Goal: Navigation & Orientation: Find specific page/section

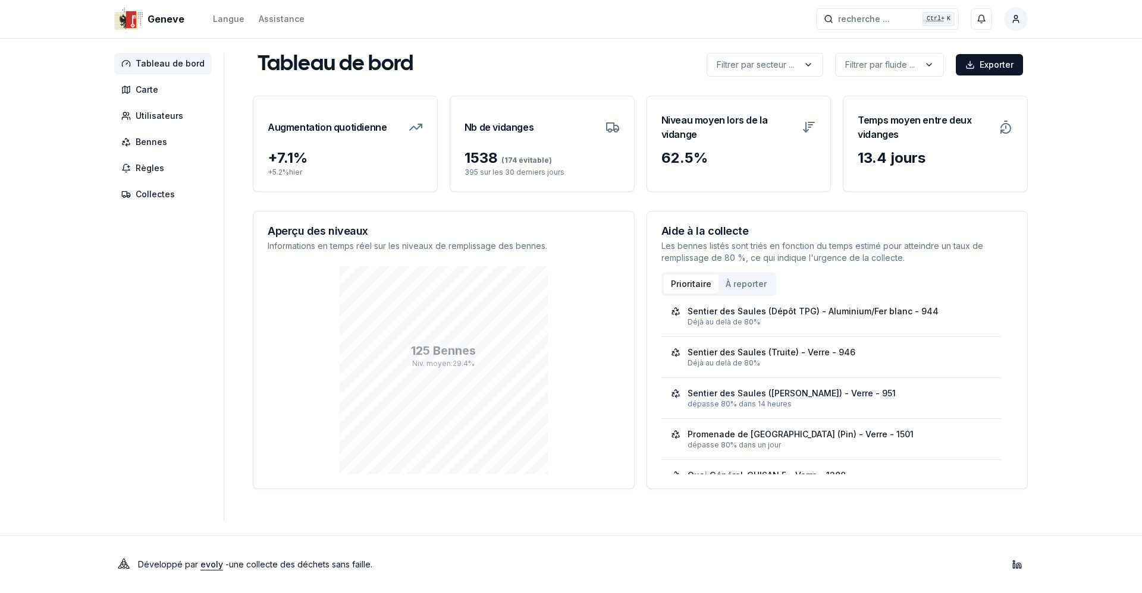
click at [97, 351] on div "Tableau de bord Carte Utilisateurs Bennes Règles Collectes Tableau de bord Filt…" at bounding box center [570, 287] width 951 height 469
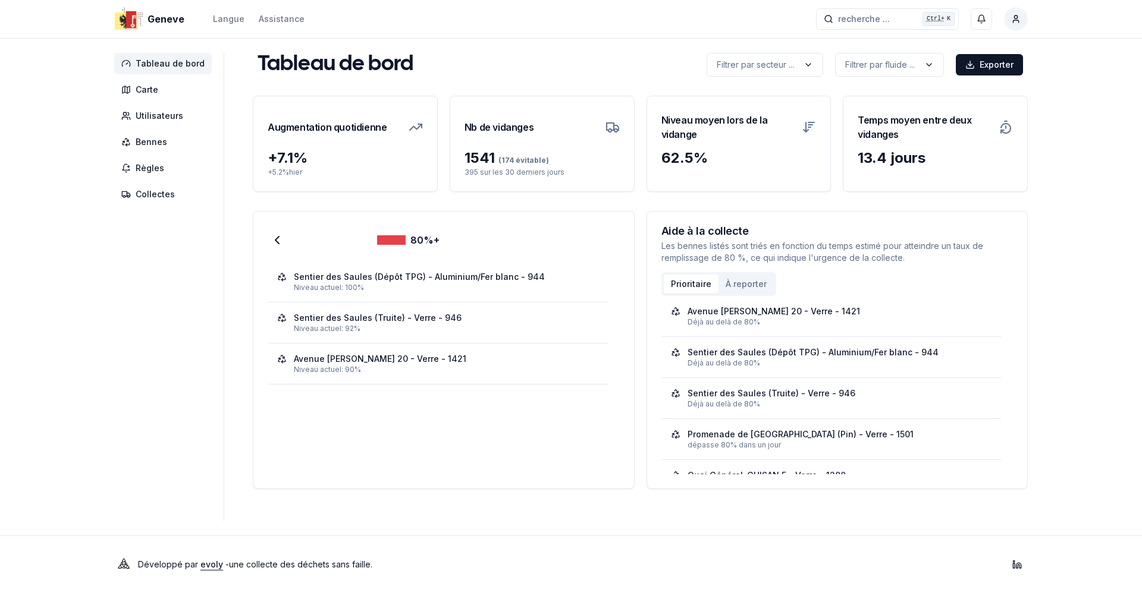
click at [161, 67] on span "Tableau de bord" at bounding box center [170, 64] width 69 height 12
click at [154, 93] on span "Carte" at bounding box center [147, 90] width 23 height 12
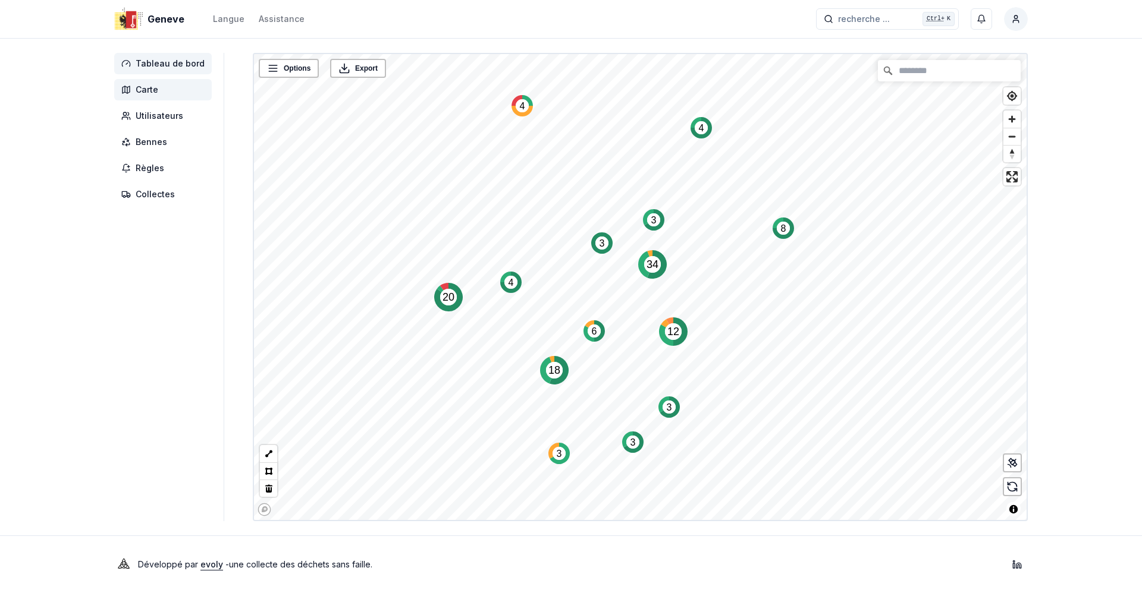
click at [168, 65] on span "Tableau de bord" at bounding box center [170, 64] width 69 height 12
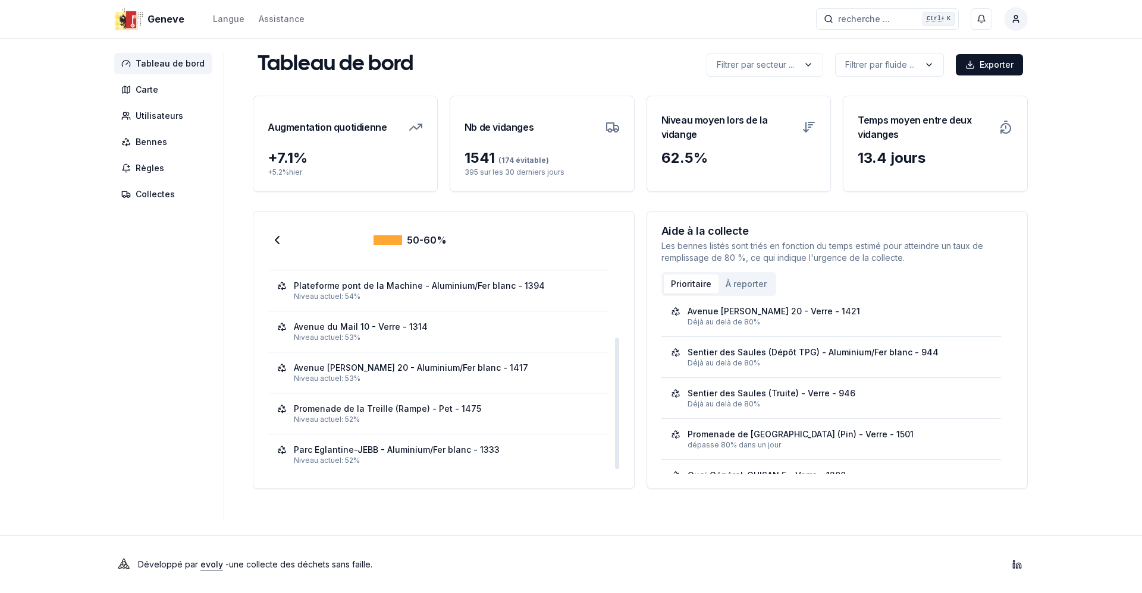
scroll to position [120, 0]
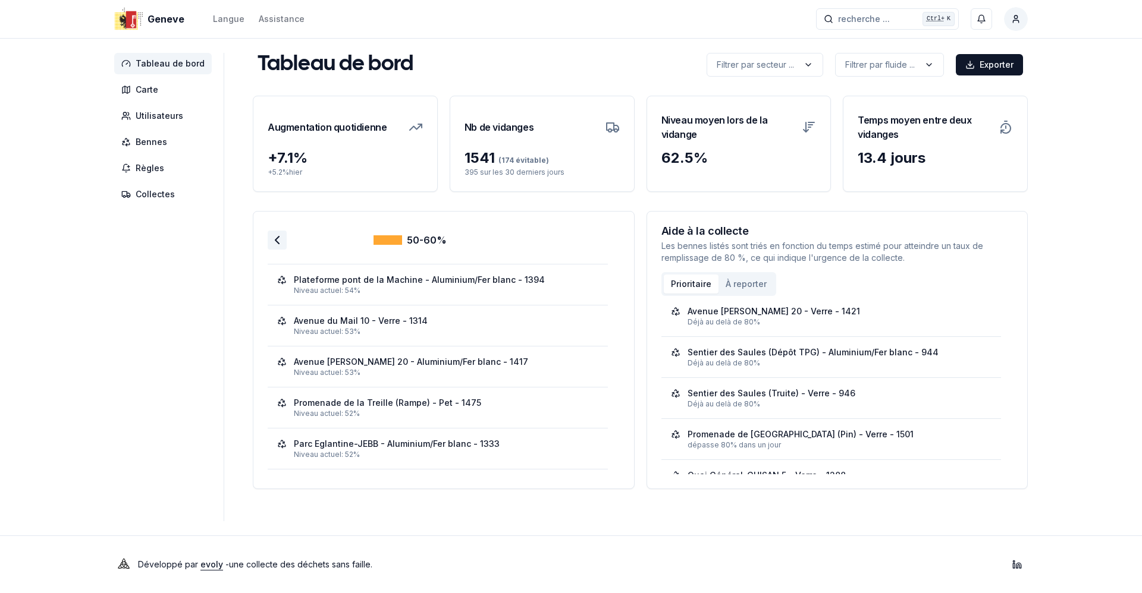
click at [275, 240] on polyline at bounding box center [277, 240] width 4 height 7
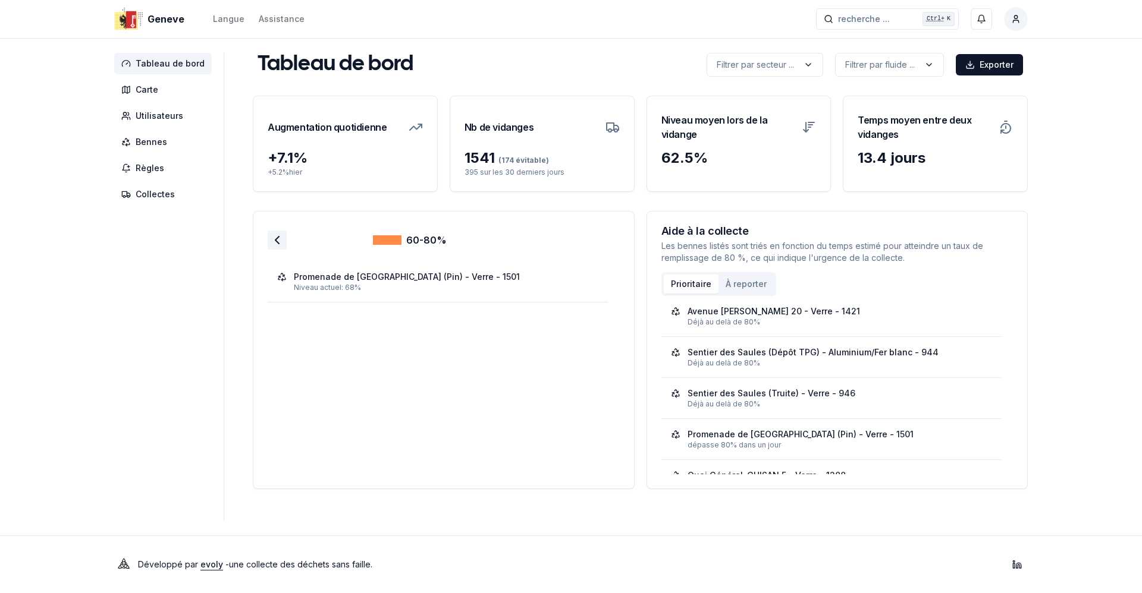
click at [273, 234] on icon at bounding box center [277, 240] width 14 height 14
